Goal: Check status: Check status

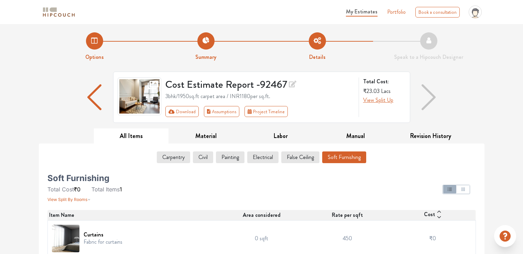
scroll to position [7, 0]
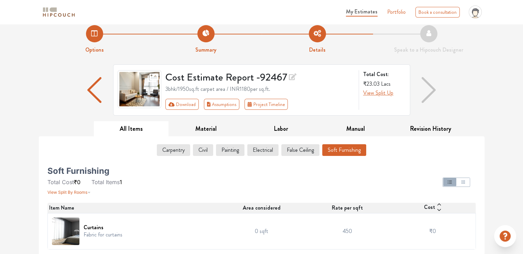
click at [369, 13] on span "My Estimates" at bounding box center [362, 12] width 32 height 8
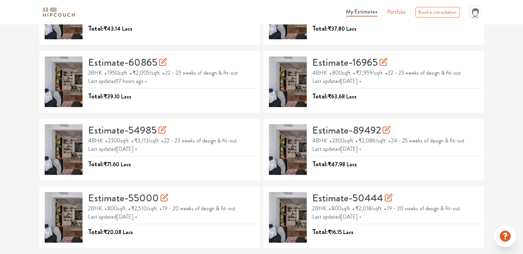
scroll to position [87, 0]
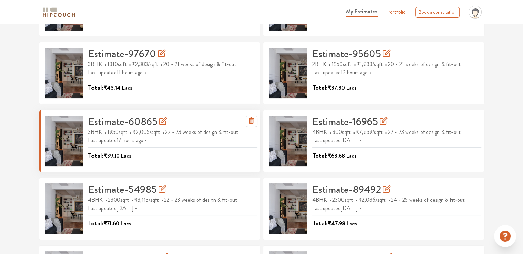
click at [109, 120] on h3 "Estimate-60865" at bounding box center [127, 122] width 79 height 12
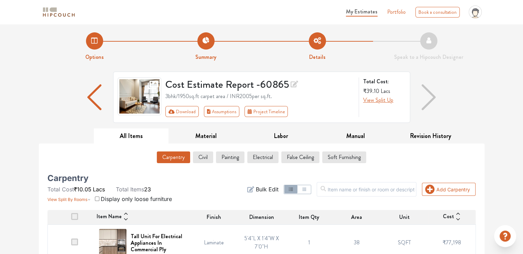
click at [365, 12] on span "My Estimates" at bounding box center [362, 12] width 32 height 8
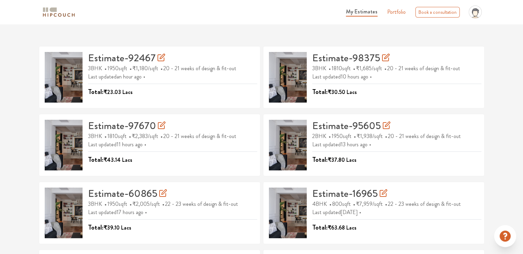
scroll to position [111, 0]
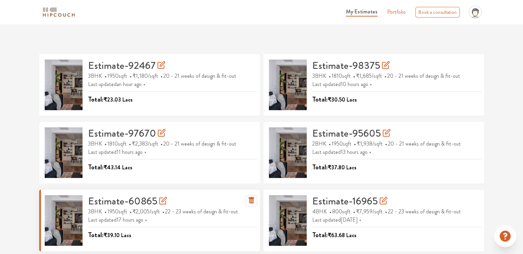
click at [162, 206] on span "₹2,005 /sqft" at bounding box center [146, 211] width 29 height 11
click at [161, 200] on icon at bounding box center [163, 200] width 8 height 8
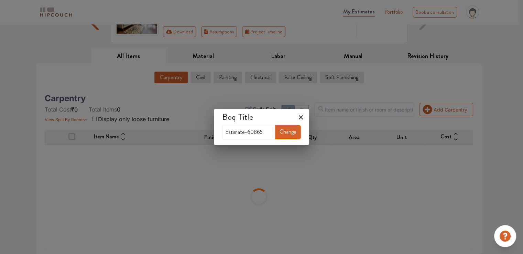
scroll to position [79, 0]
drag, startPoint x: 268, startPoint y: 133, endPoint x: 172, endPoint y: 140, distance: 96.5
click at [172, 140] on div "Boq Title Estimate-60865 Change" at bounding box center [261, 127] width 523 height 254
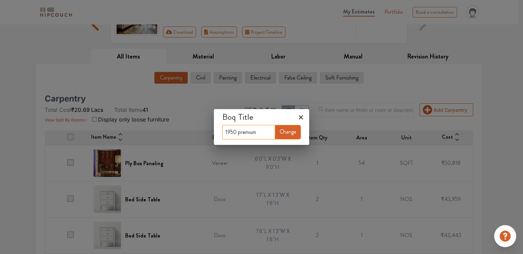
type input "1950 premium"
click at [293, 129] on button "Change" at bounding box center [288, 132] width 26 height 14
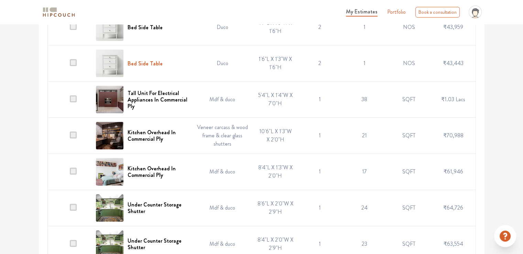
scroll to position [286, 0]
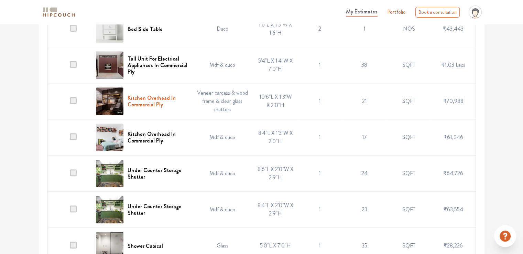
click at [158, 102] on h6 "Kitchen Overhead In Commercial Ply" at bounding box center [158, 101] width 60 height 13
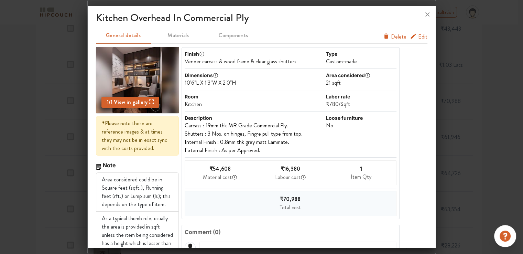
click at [51, 116] on div at bounding box center [261, 127] width 523 height 254
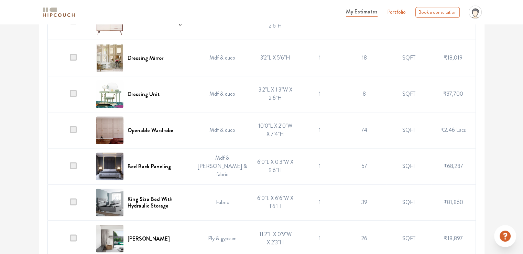
scroll to position [905, 0]
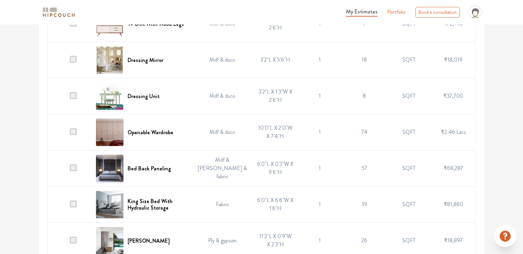
click at [74, 98] on span at bounding box center [73, 95] width 7 height 7
click at [70, 98] on input "checkbox" at bounding box center [70, 98] width 0 height 0
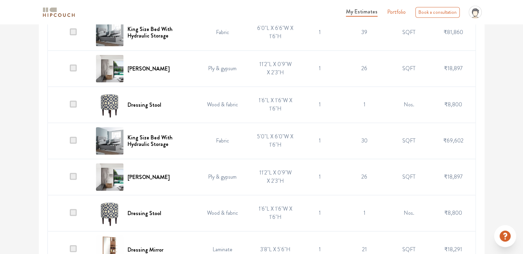
scroll to position [1111, 0]
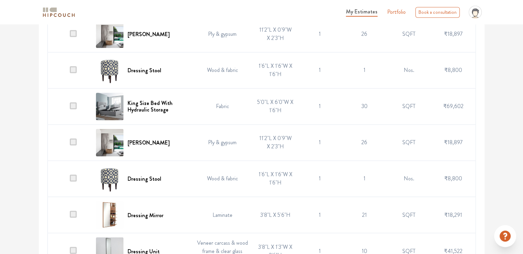
click at [75, 72] on span at bounding box center [73, 69] width 7 height 7
click at [70, 72] on input "checkbox" at bounding box center [70, 72] width 0 height 0
click at [75, 181] on span at bounding box center [73, 177] width 7 height 7
click at [70, 180] on input "checkbox" at bounding box center [70, 180] width 0 height 0
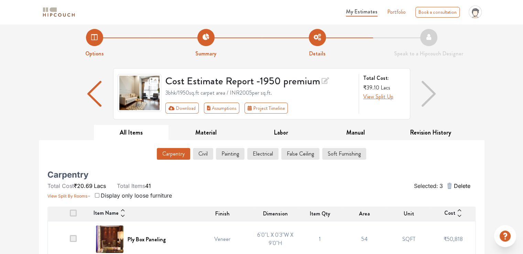
scroll to position [0, 0]
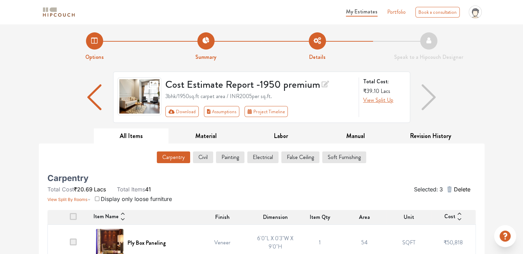
click at [461, 189] on span "Delete" at bounding box center [462, 189] width 17 height 8
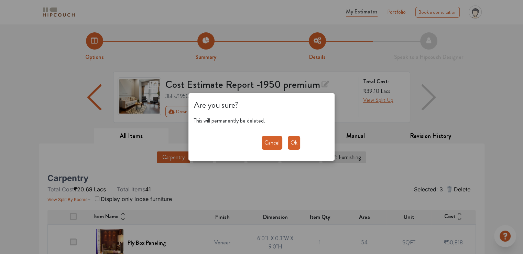
click at [294, 140] on button "Ok" at bounding box center [294, 143] width 12 height 14
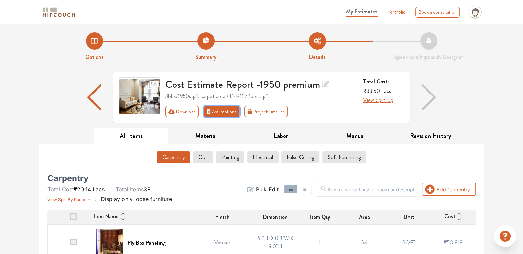
click at [218, 114] on button "Assumptions" at bounding box center [222, 111] width 36 height 11
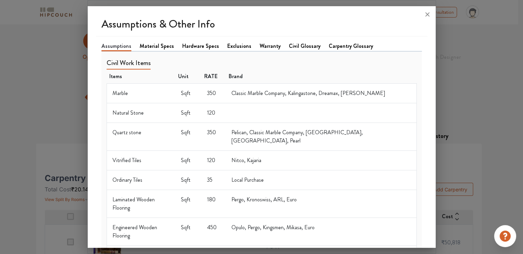
click at [148, 47] on link "Material Specs" at bounding box center [157, 46] width 34 height 8
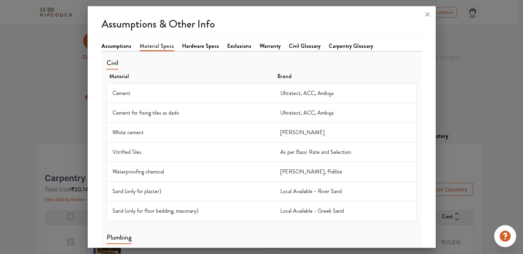
click at [202, 48] on link "Hardware Specs" at bounding box center [200, 46] width 37 height 8
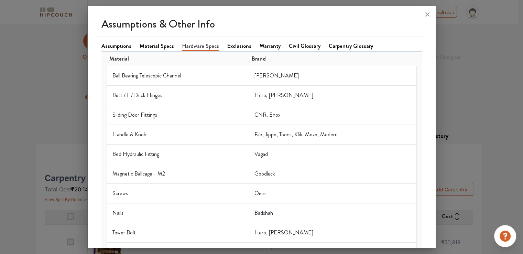
click at [236, 47] on link "Exclusions" at bounding box center [239, 46] width 24 height 8
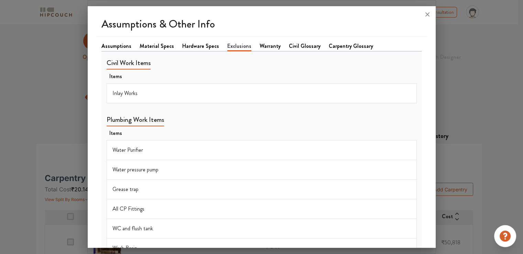
click at [269, 45] on link "Warranty" at bounding box center [270, 46] width 21 height 8
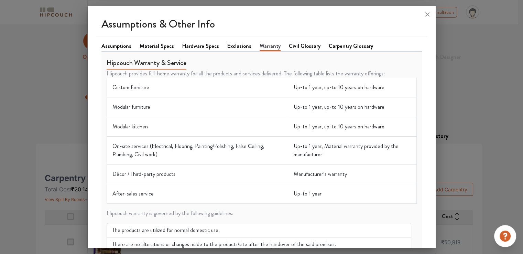
click at [293, 44] on link "Civil Glossary" at bounding box center [305, 46] width 32 height 8
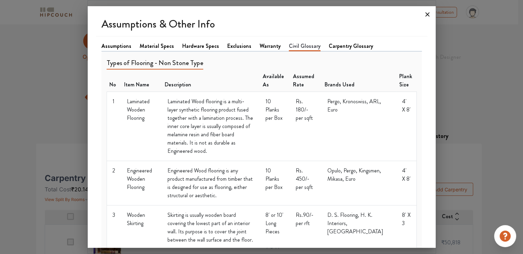
click at [426, 14] on icon at bounding box center [427, 14] width 11 height 11
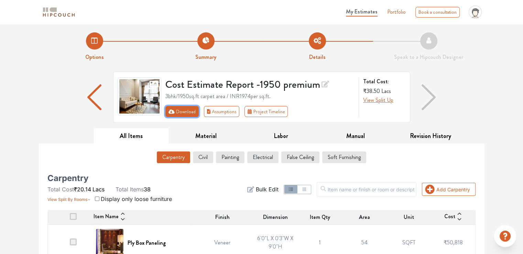
click at [180, 112] on button "Download" at bounding box center [181, 111] width 33 height 11
click at [171, 111] on icon "First group" at bounding box center [172, 111] width 6 height 5
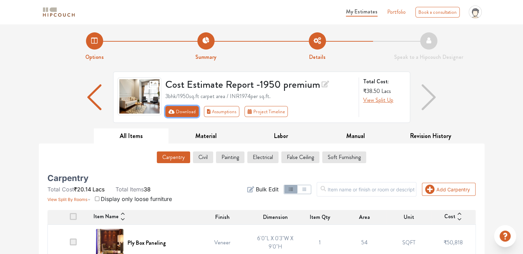
click at [170, 112] on icon "First group" at bounding box center [172, 111] width 6 height 4
click at [139, 16] on div "My Estimates Portfolio Book a consultation profile pic Upload Boq Logout" at bounding box center [283, 12] width 403 height 19
click at [185, 113] on button "Download" at bounding box center [181, 111] width 33 height 11
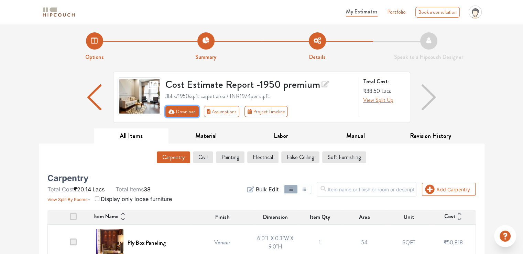
click at [185, 113] on button "Download" at bounding box center [181, 111] width 33 height 11
click at [170, 112] on icon "First group" at bounding box center [172, 111] width 6 height 5
click at [170, 111] on icon "First group" at bounding box center [172, 111] width 6 height 4
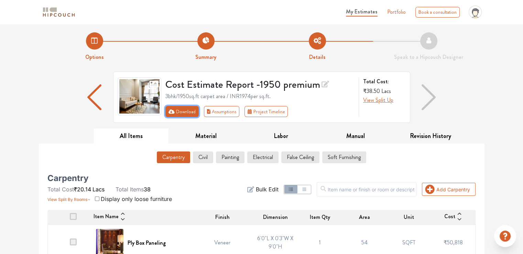
click at [180, 111] on button "Download" at bounding box center [181, 111] width 33 height 11
click at [165, 106] on button "Download" at bounding box center [181, 111] width 33 height 11
click at [369, 12] on span "My Estimates" at bounding box center [362, 12] width 32 height 8
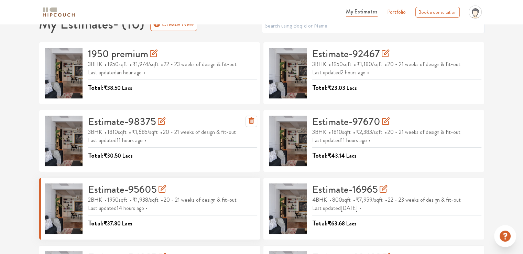
scroll to position [8, 0]
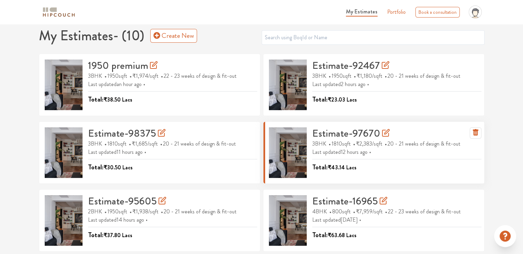
click at [364, 134] on h3 "Estimate-97670" at bounding box center [351, 133] width 78 height 12
